Goal: Information Seeking & Learning: Learn about a topic

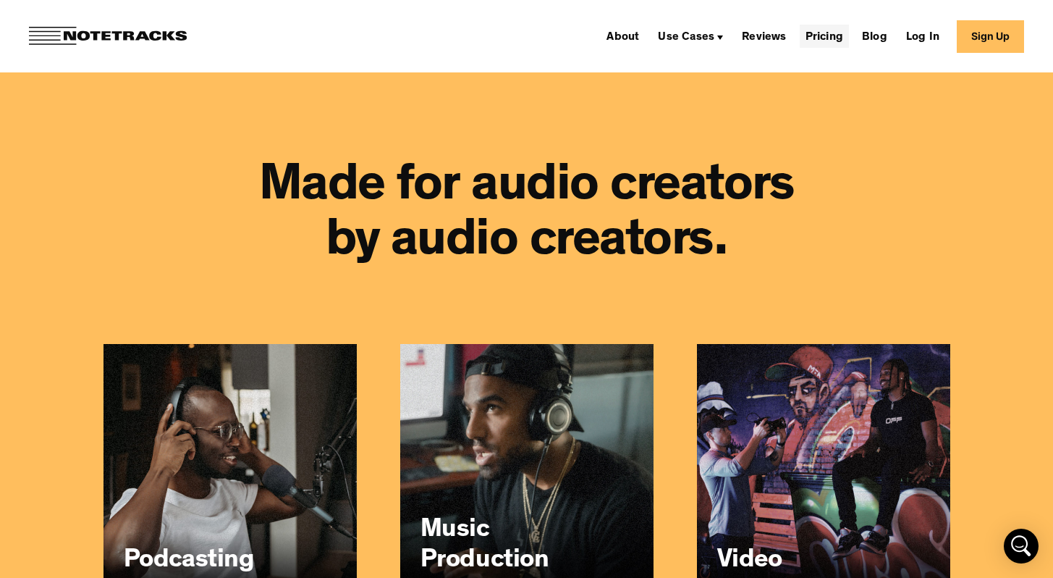
scroll to position [8095, 0]
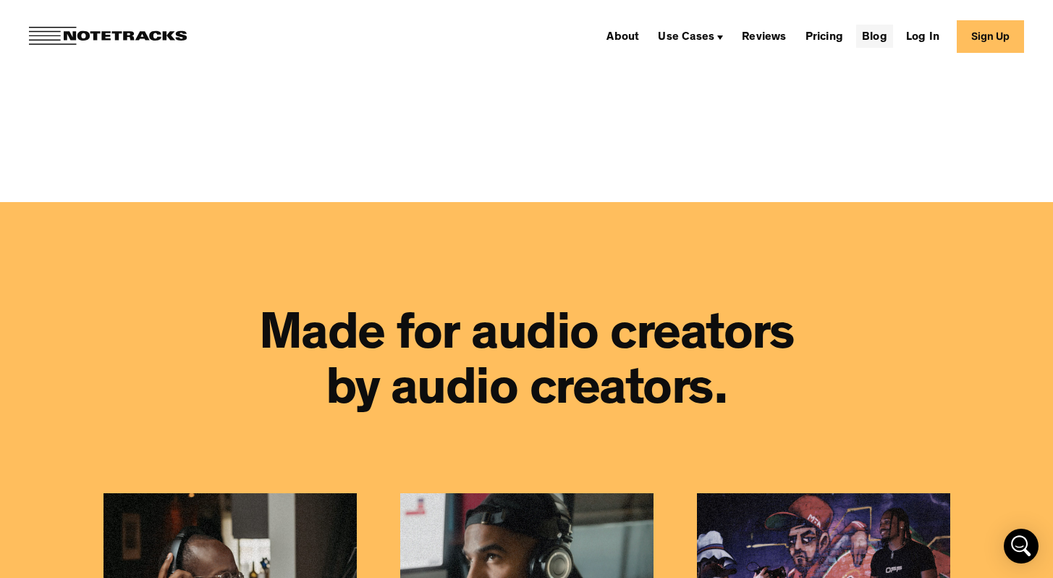
click at [891, 37] on link "Blog" at bounding box center [874, 36] width 37 height 23
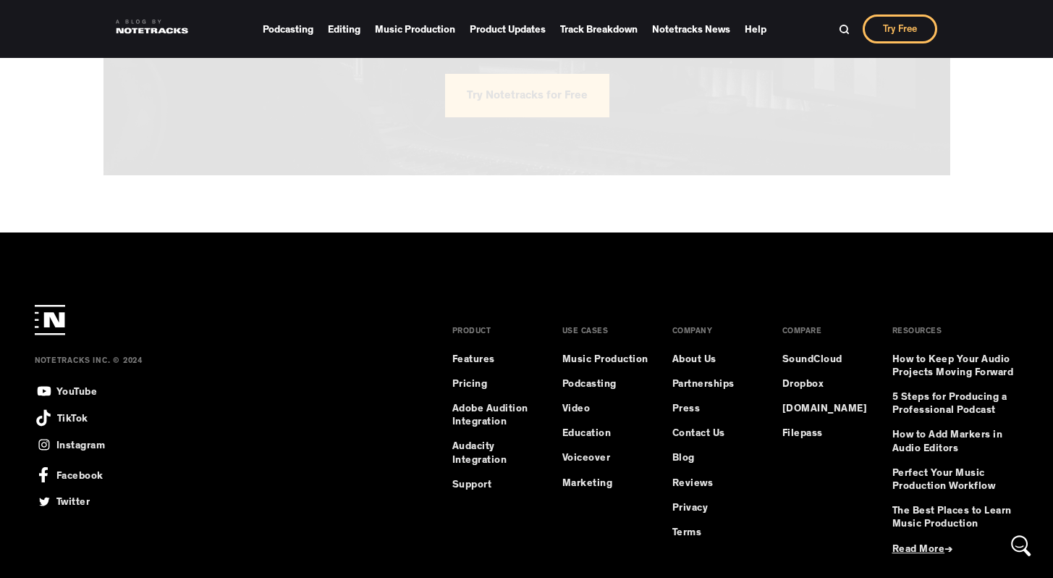
scroll to position [2211, 0]
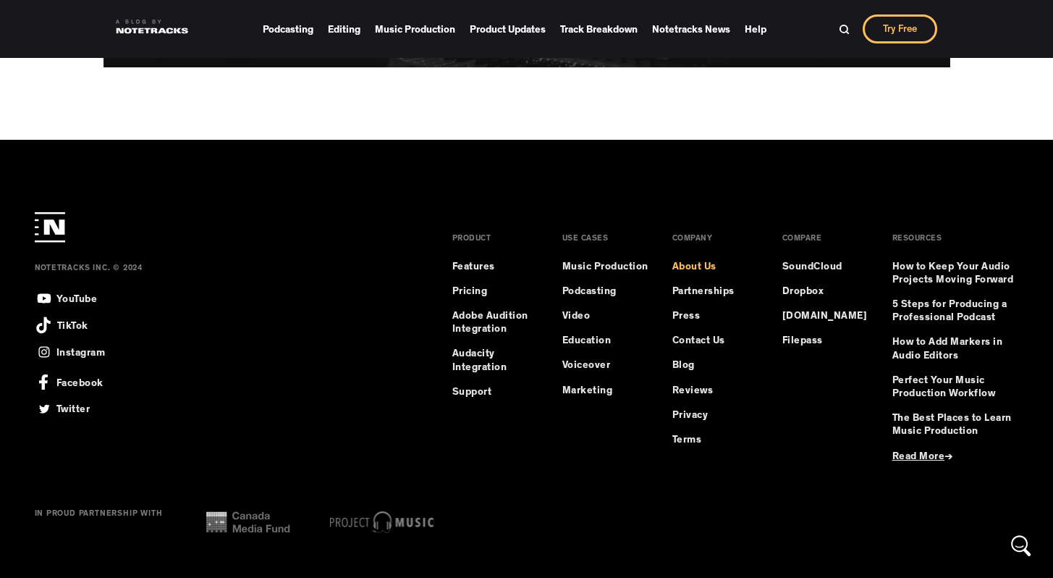
click at [700, 266] on link "About Us" at bounding box center [695, 267] width 44 height 13
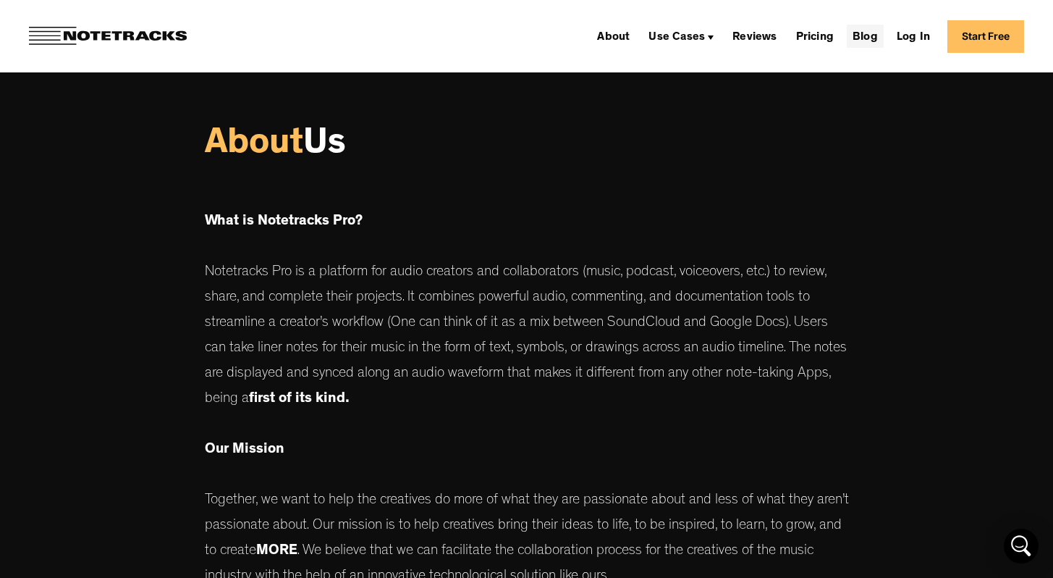
click at [880, 35] on link "Blog" at bounding box center [865, 36] width 37 height 23
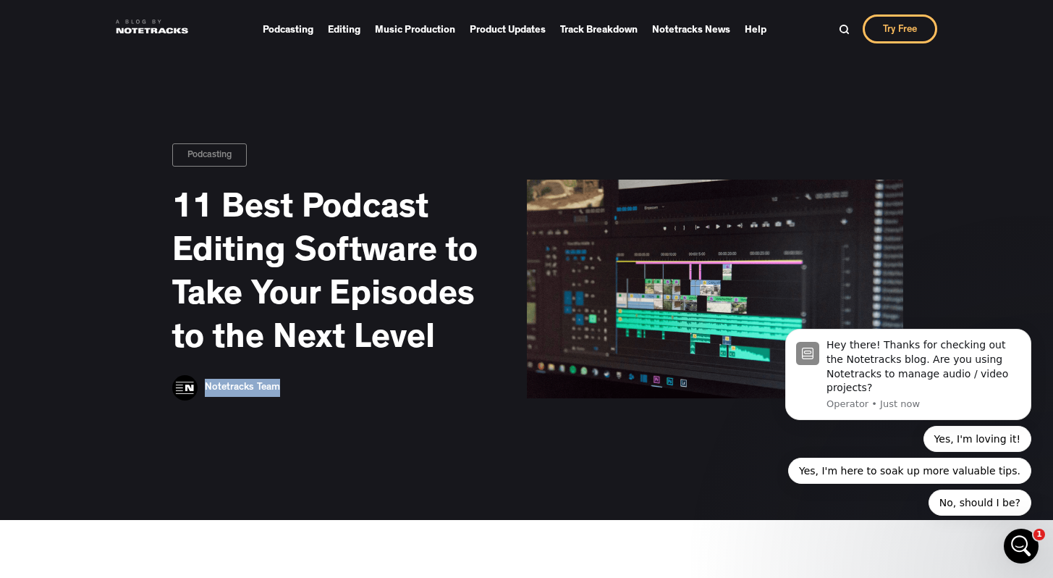
drag, startPoint x: 298, startPoint y: 384, endPoint x: 206, endPoint y: 382, distance: 91.2
click at [206, 382] on div "Podcasting 11 Best Podcast Editing Software to Take Your Episodes to the Next L…" at bounding box center [339, 288] width 376 height 291
copy link "Notetracks Team"
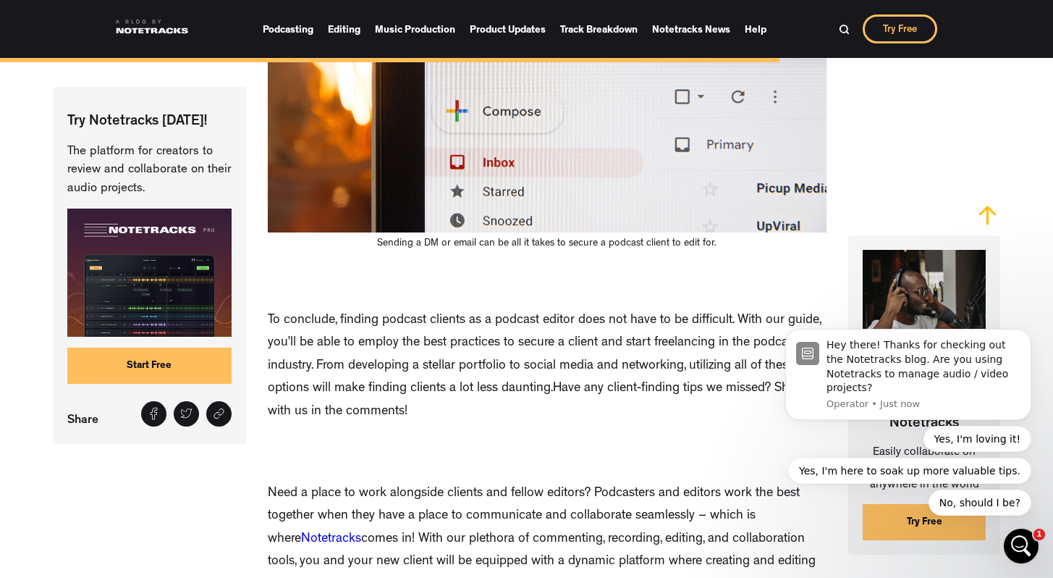
scroll to position [7515, 0]
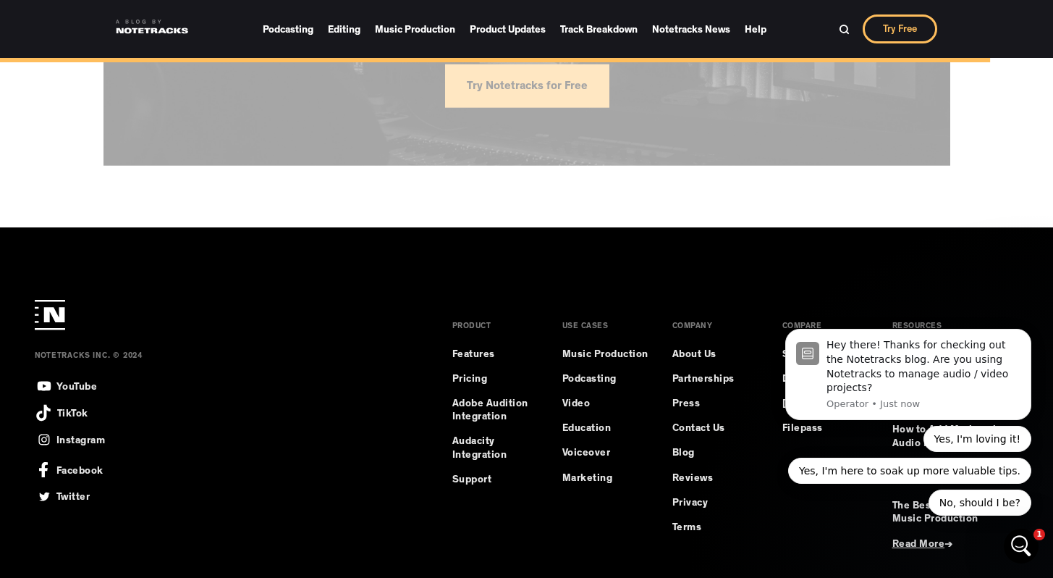
scroll to position [7392, 0]
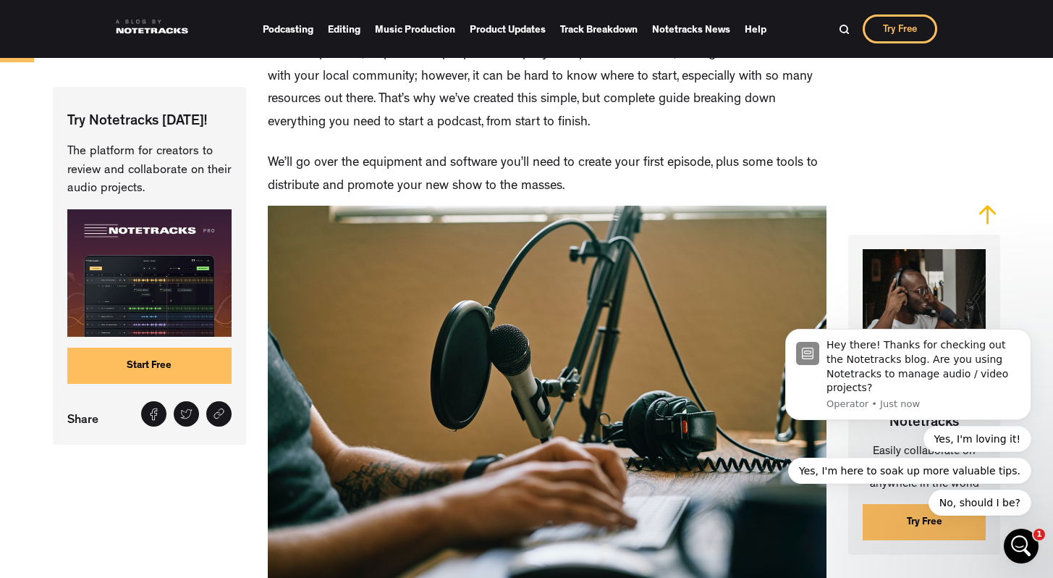
scroll to position [1200, 0]
